Goal: Information Seeking & Learning: Learn about a topic

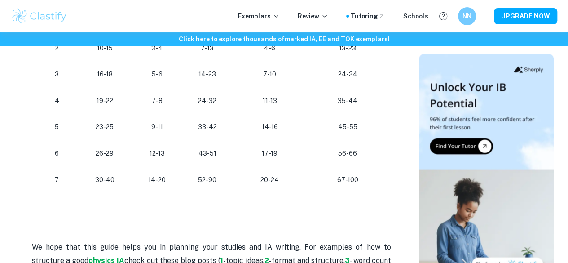
scroll to position [902, 0]
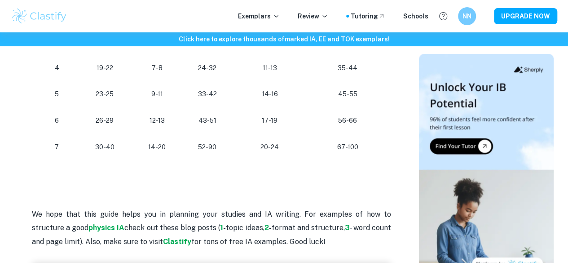
scroll to position [933, 0]
click at [354, 124] on p "56-66" at bounding box center [347, 121] width 65 height 12
click at [355, 125] on p "56-66" at bounding box center [347, 121] width 65 height 12
